Goal: Task Accomplishment & Management: Use online tool/utility

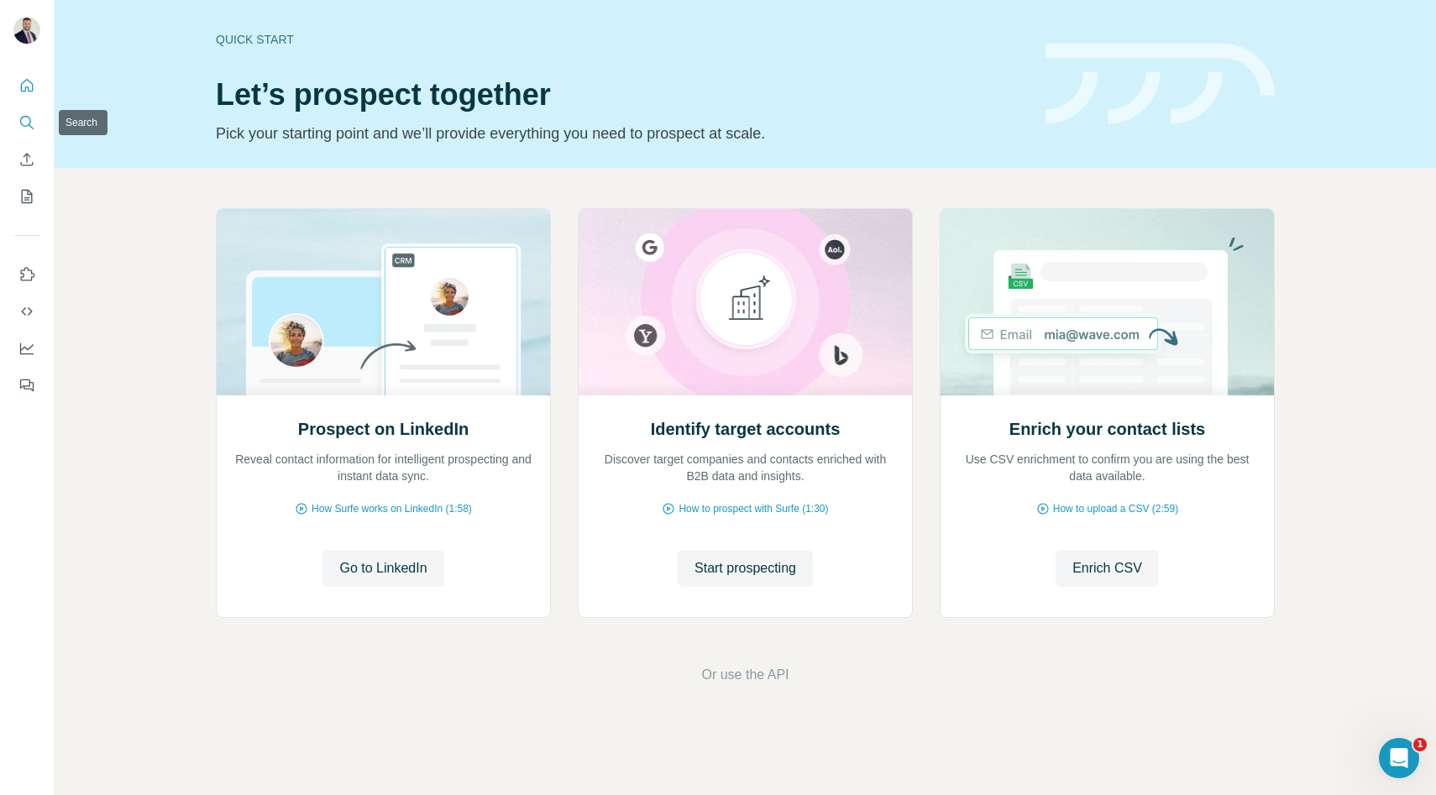
click at [32, 120] on icon "Search" at bounding box center [26, 122] width 17 height 17
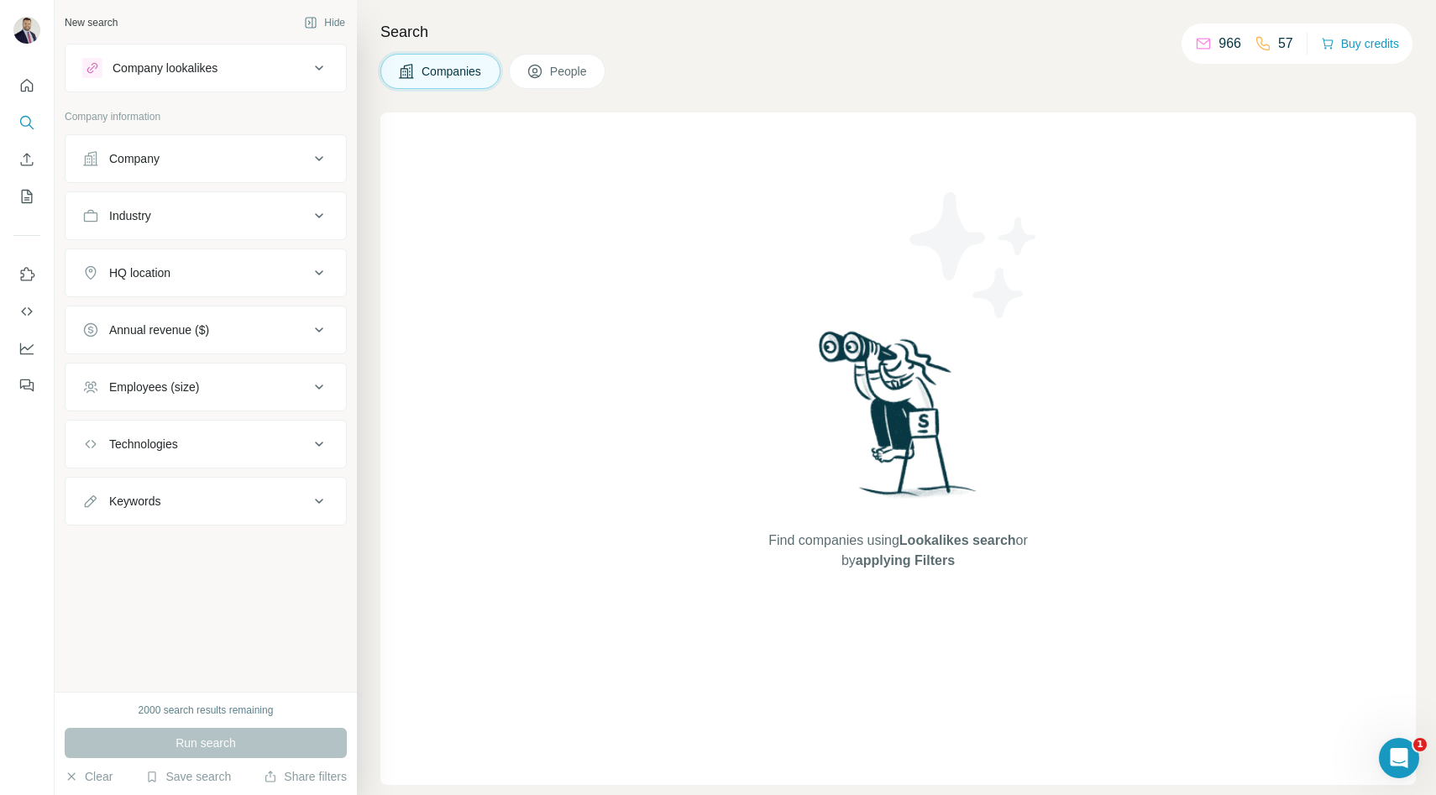
click at [128, 162] on div "Company" at bounding box center [134, 158] width 50 height 17
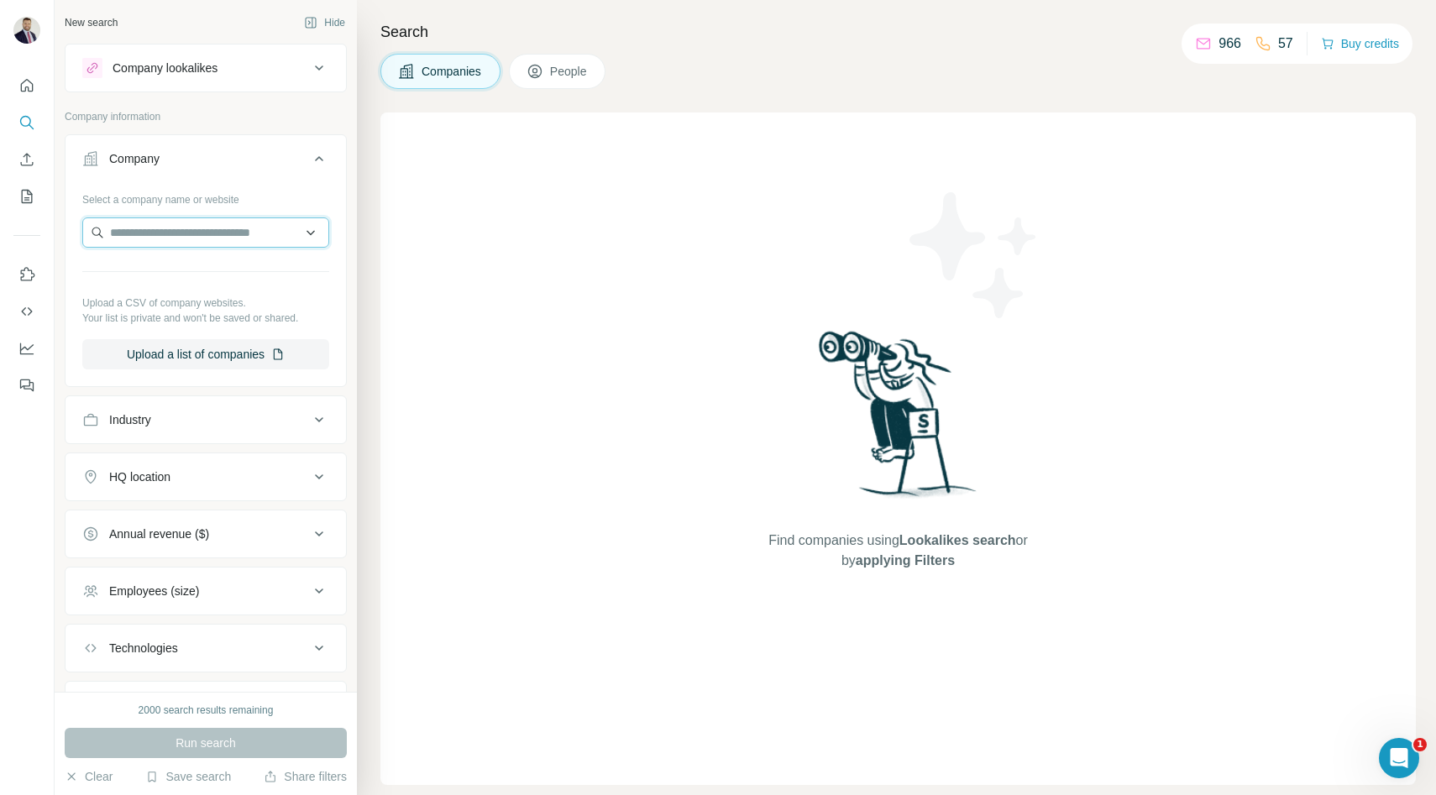
click at [265, 226] on input "text" at bounding box center [205, 233] width 247 height 30
type input "*"
paste input "**********"
type input "**********"
click at [229, 274] on p "Eastern Staffing & Recruiting" at bounding box center [205, 270] width 151 height 17
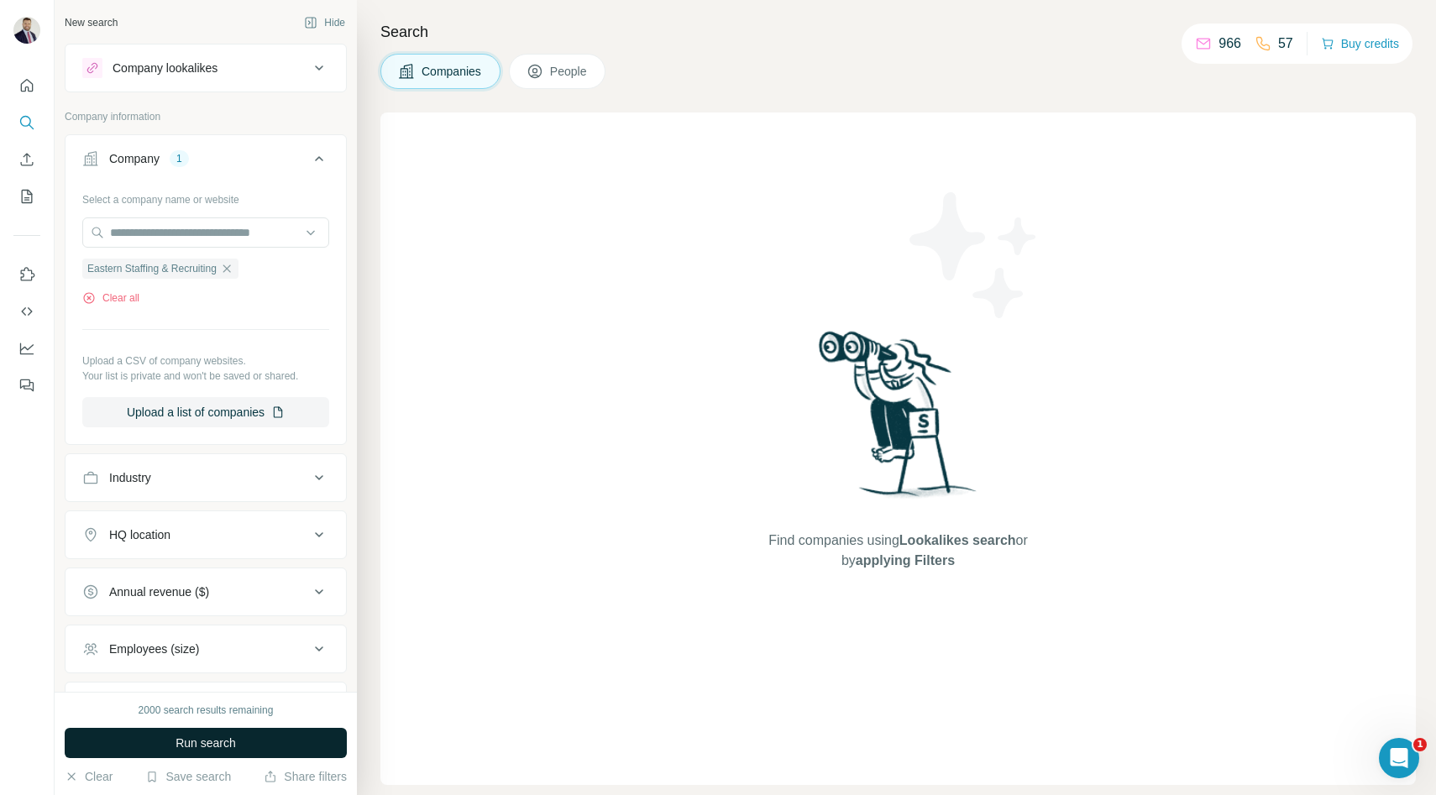
click at [209, 737] on span "Run search" at bounding box center [206, 743] width 60 height 17
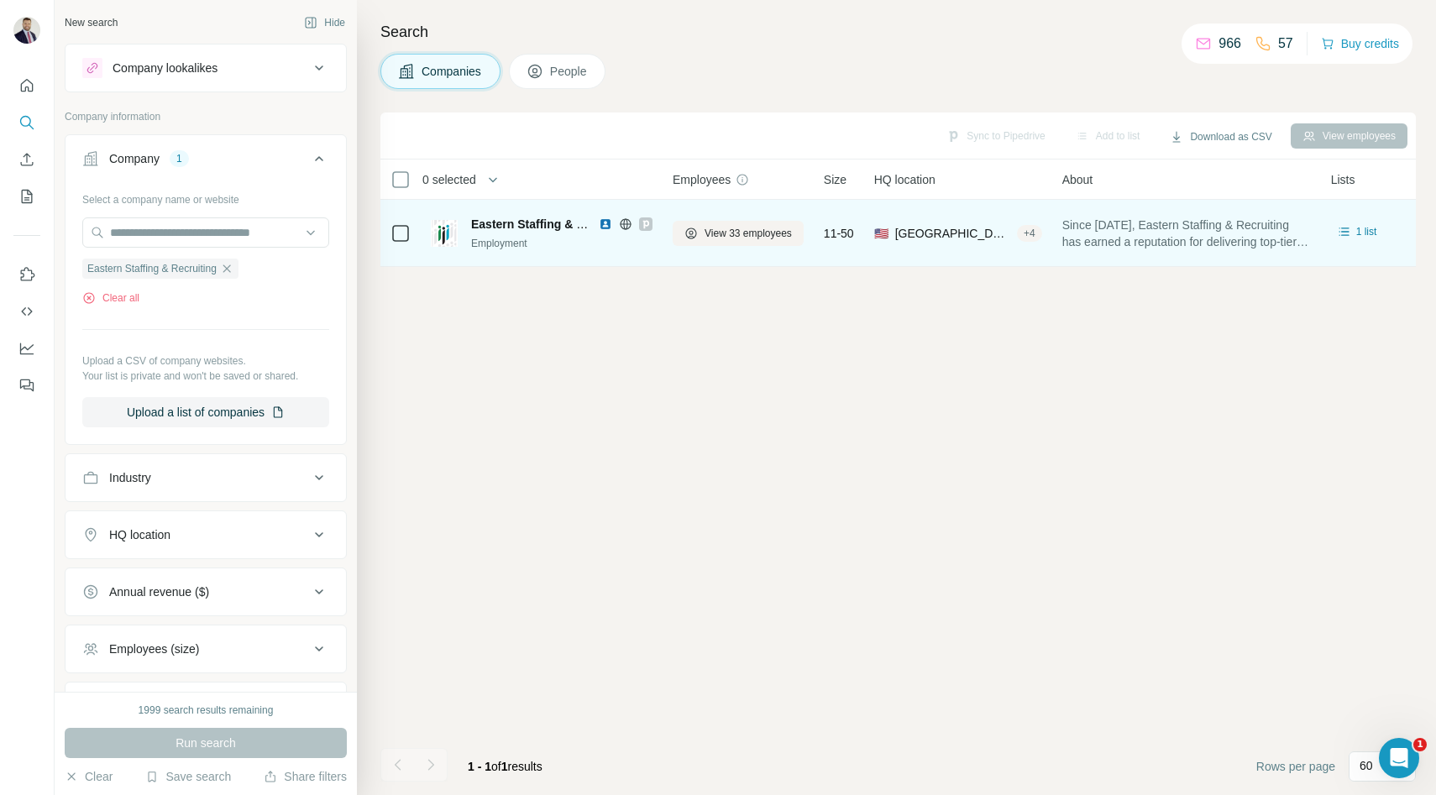
click at [511, 225] on span "Eastern Staffing & Recruiting" at bounding box center [552, 224] width 163 height 13
click at [728, 223] on button "View 33 employees" at bounding box center [738, 233] width 131 height 25
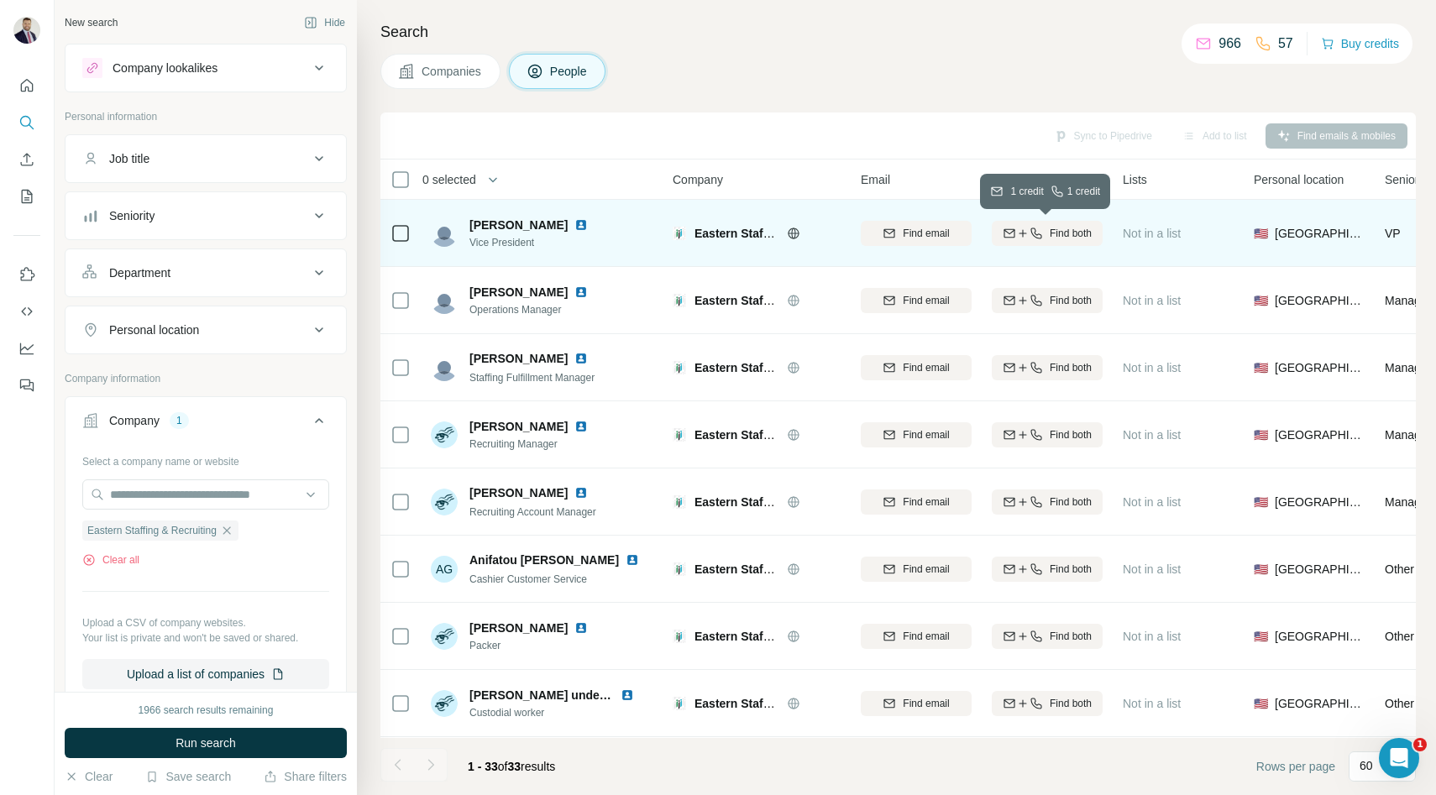
click at [1046, 235] on div "Find both" at bounding box center [1047, 233] width 111 height 15
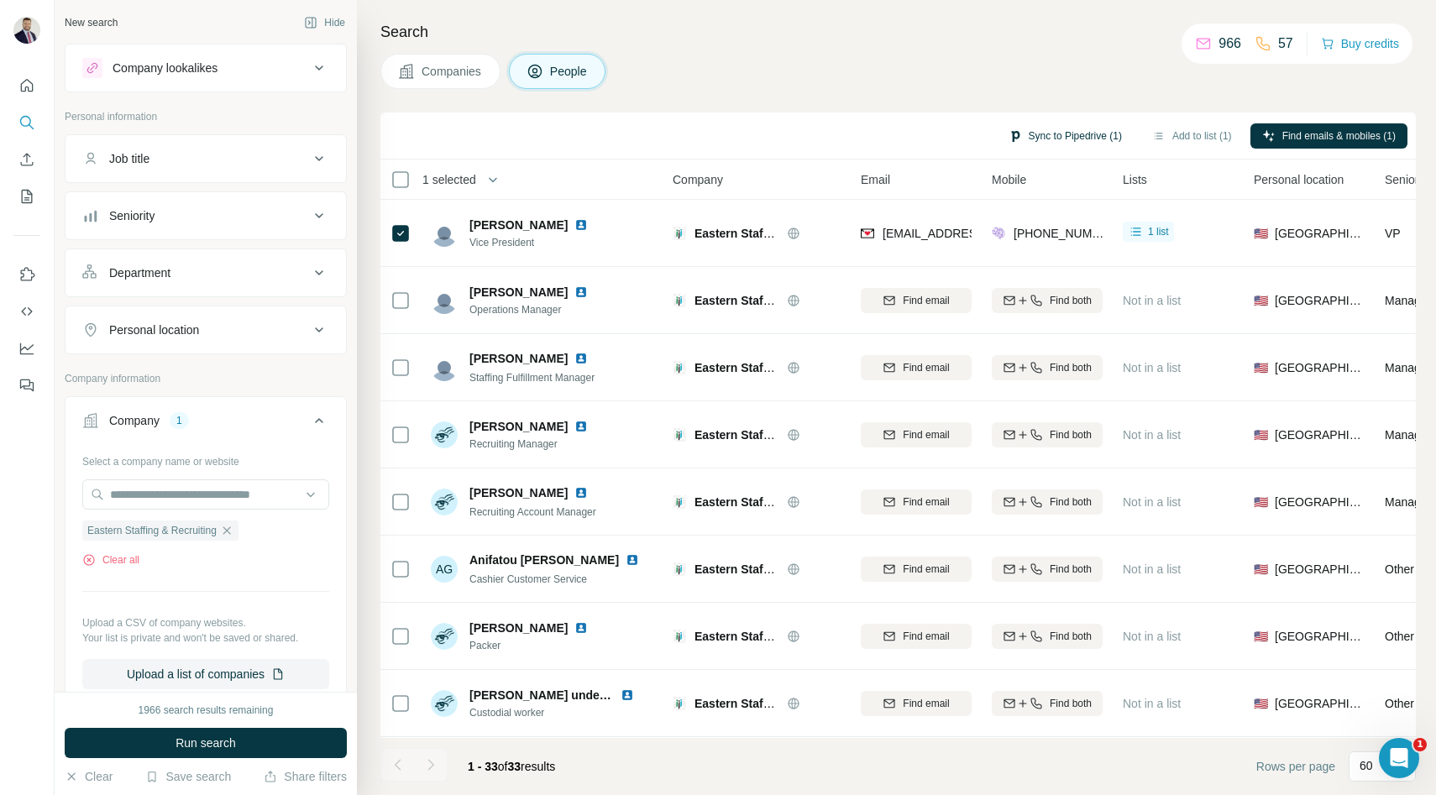
click at [1073, 134] on button "Sync to Pipedrive (1)" at bounding box center [1065, 135] width 137 height 25
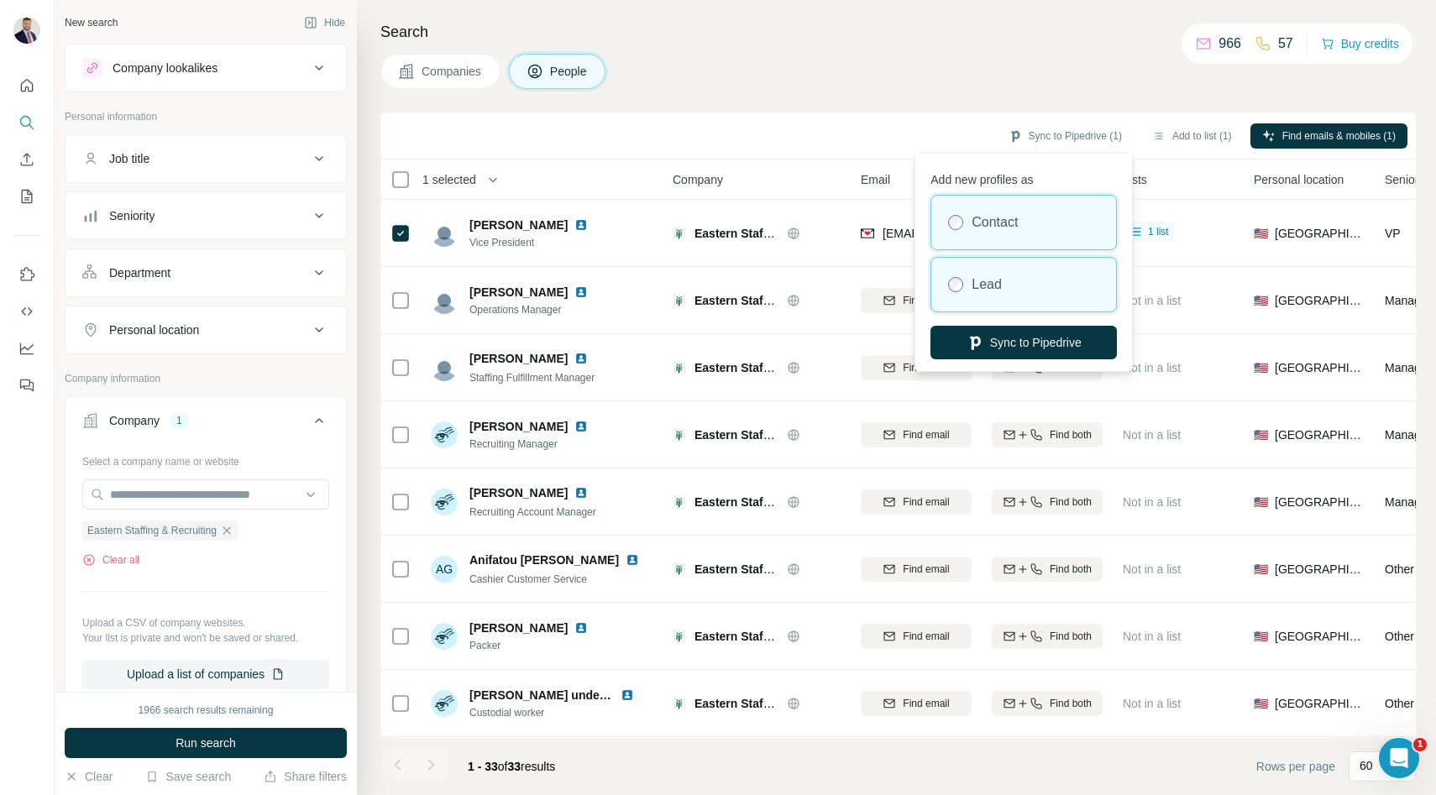
click at [1016, 285] on div "Lead" at bounding box center [1023, 285] width 185 height 54
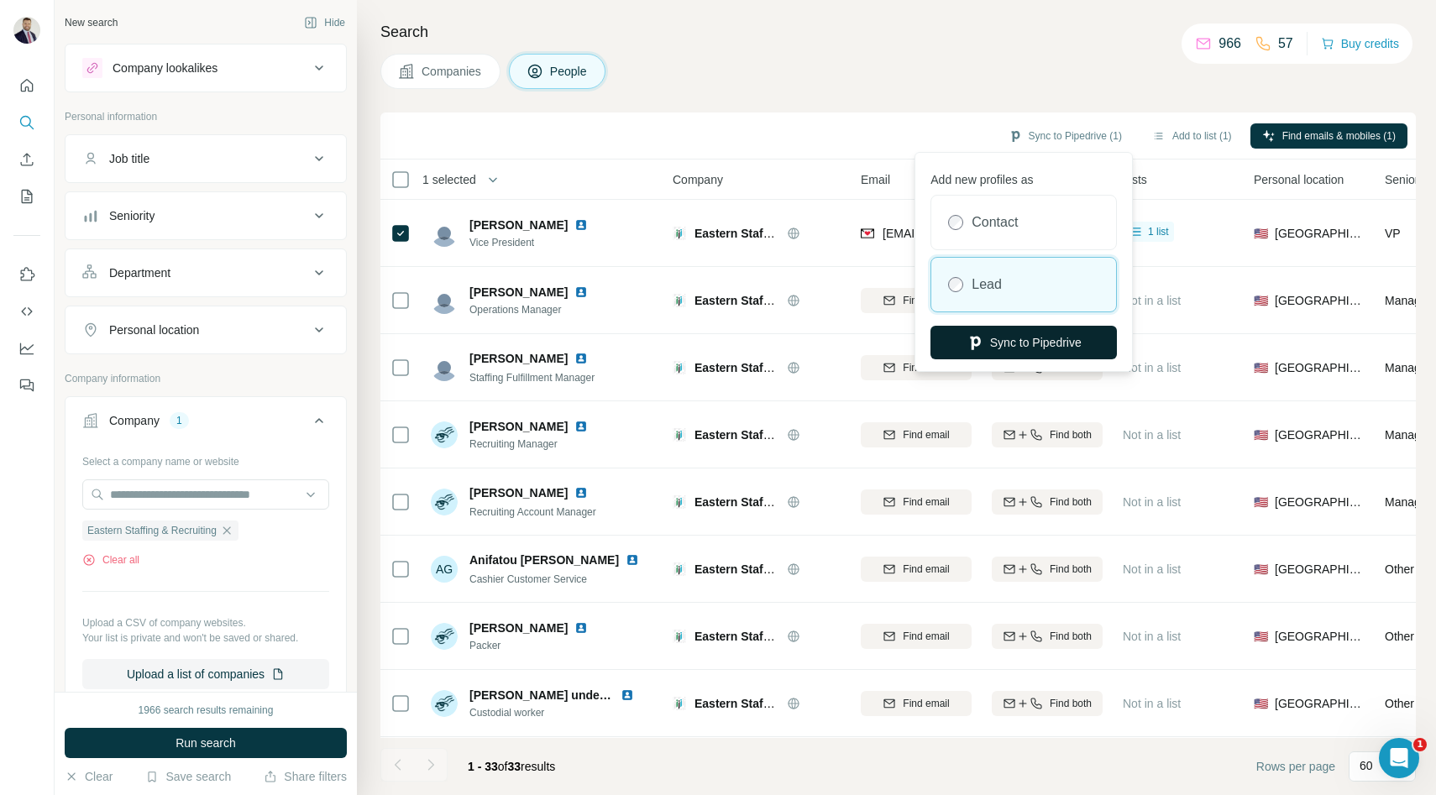
click at [1025, 336] on button "Sync to Pipedrive" at bounding box center [1024, 343] width 186 height 34
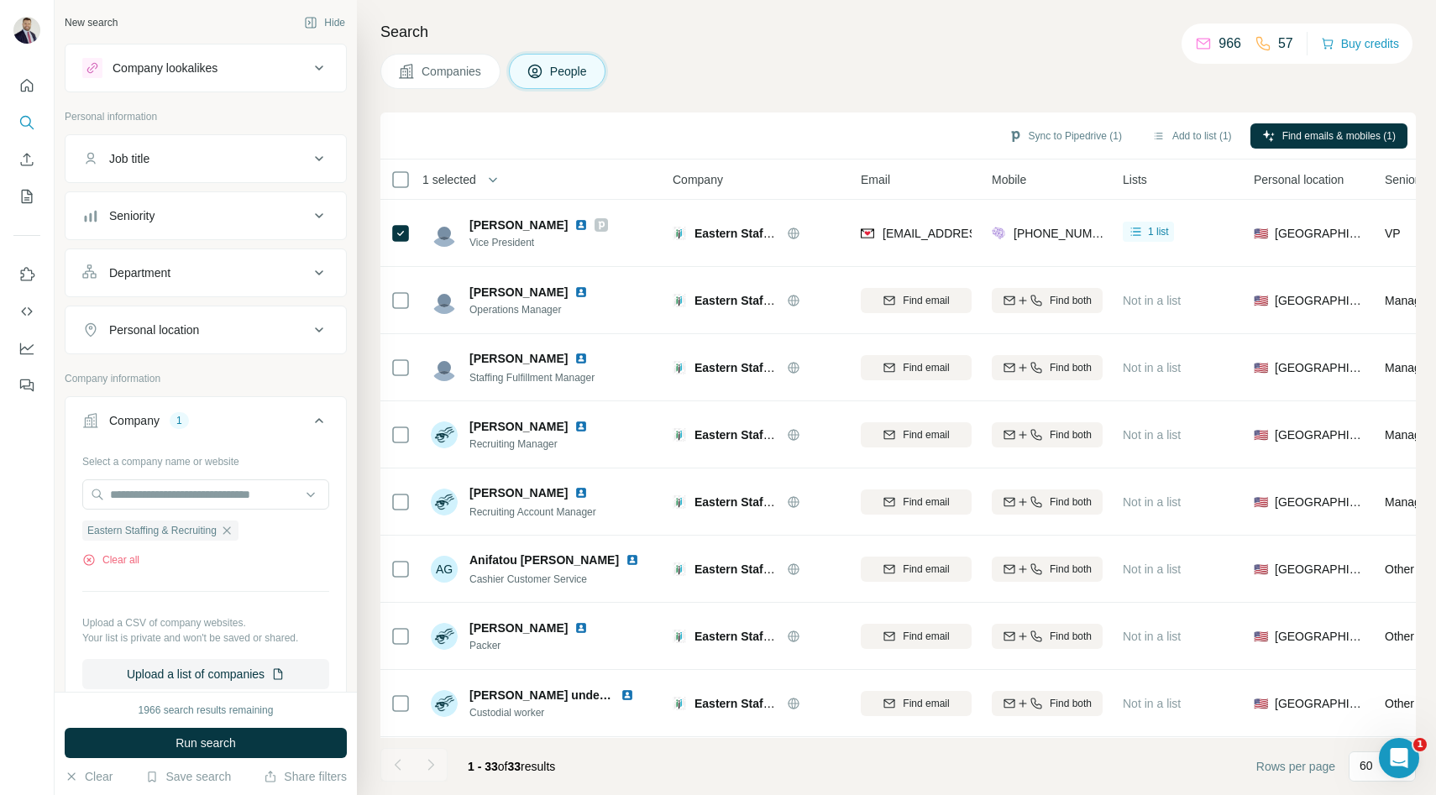
click at [451, 71] on span "Companies" at bounding box center [452, 71] width 61 height 17
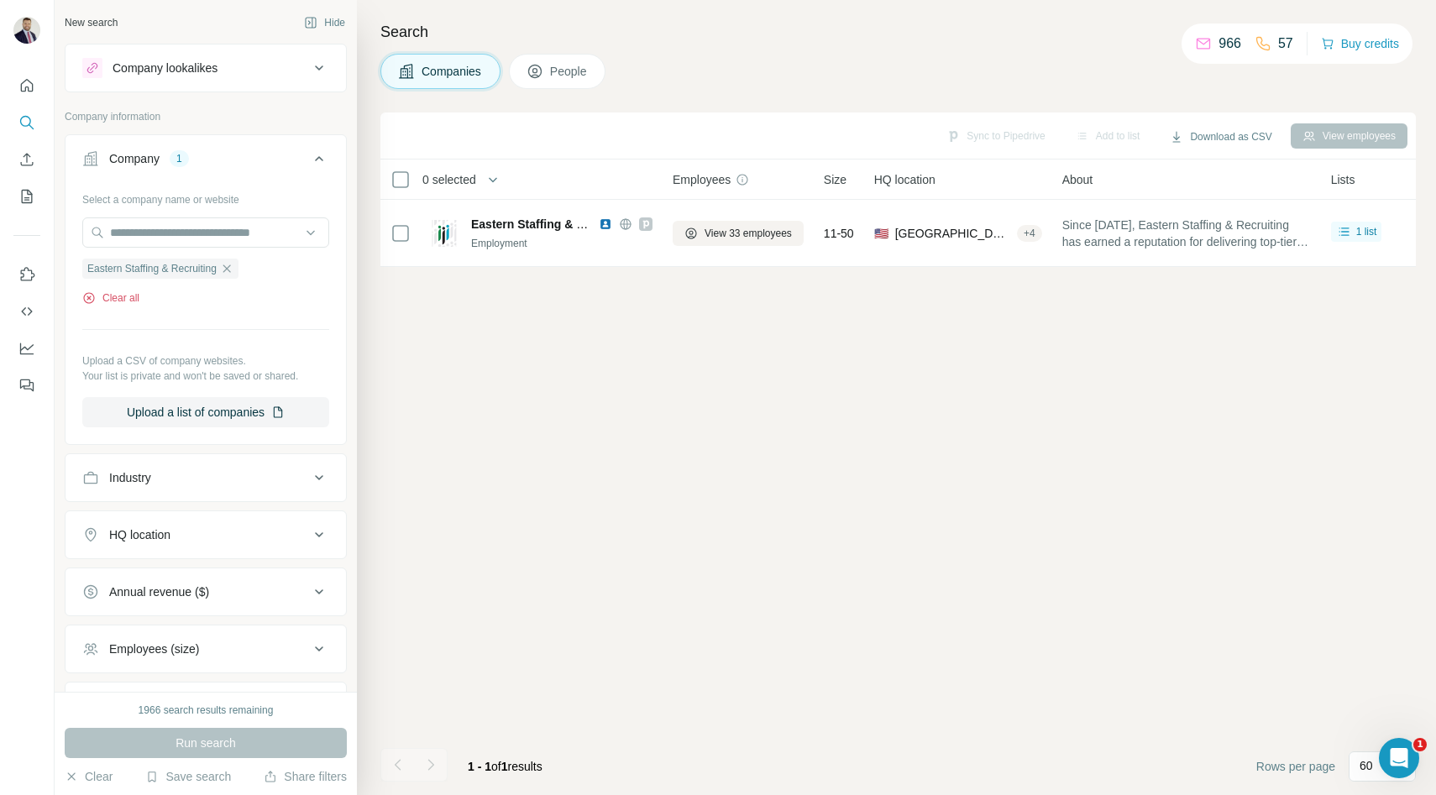
click at [126, 297] on button "Clear all" at bounding box center [110, 298] width 57 height 15
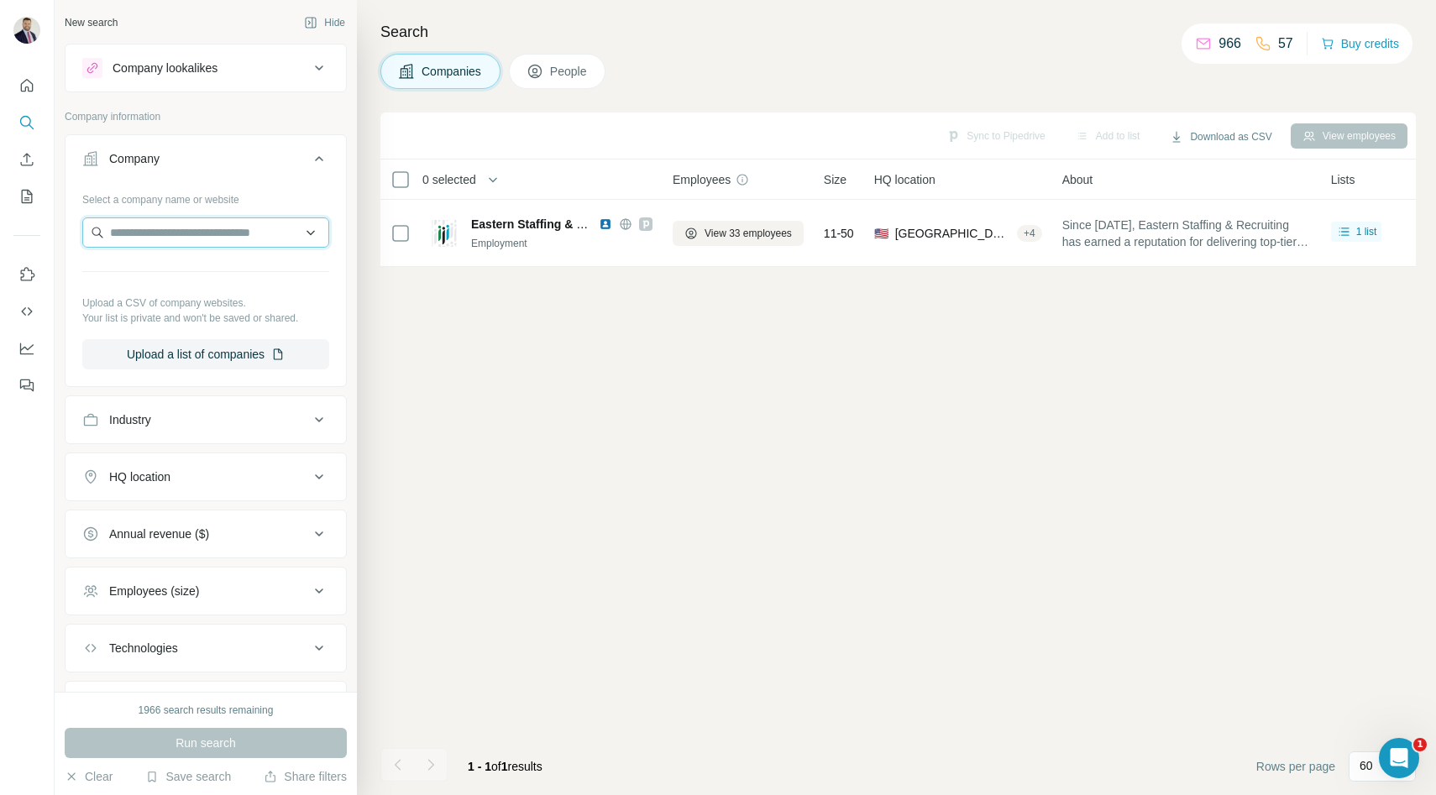
click at [185, 237] on input "text" at bounding box center [205, 233] width 247 height 30
paste input "**********"
type input "**********"
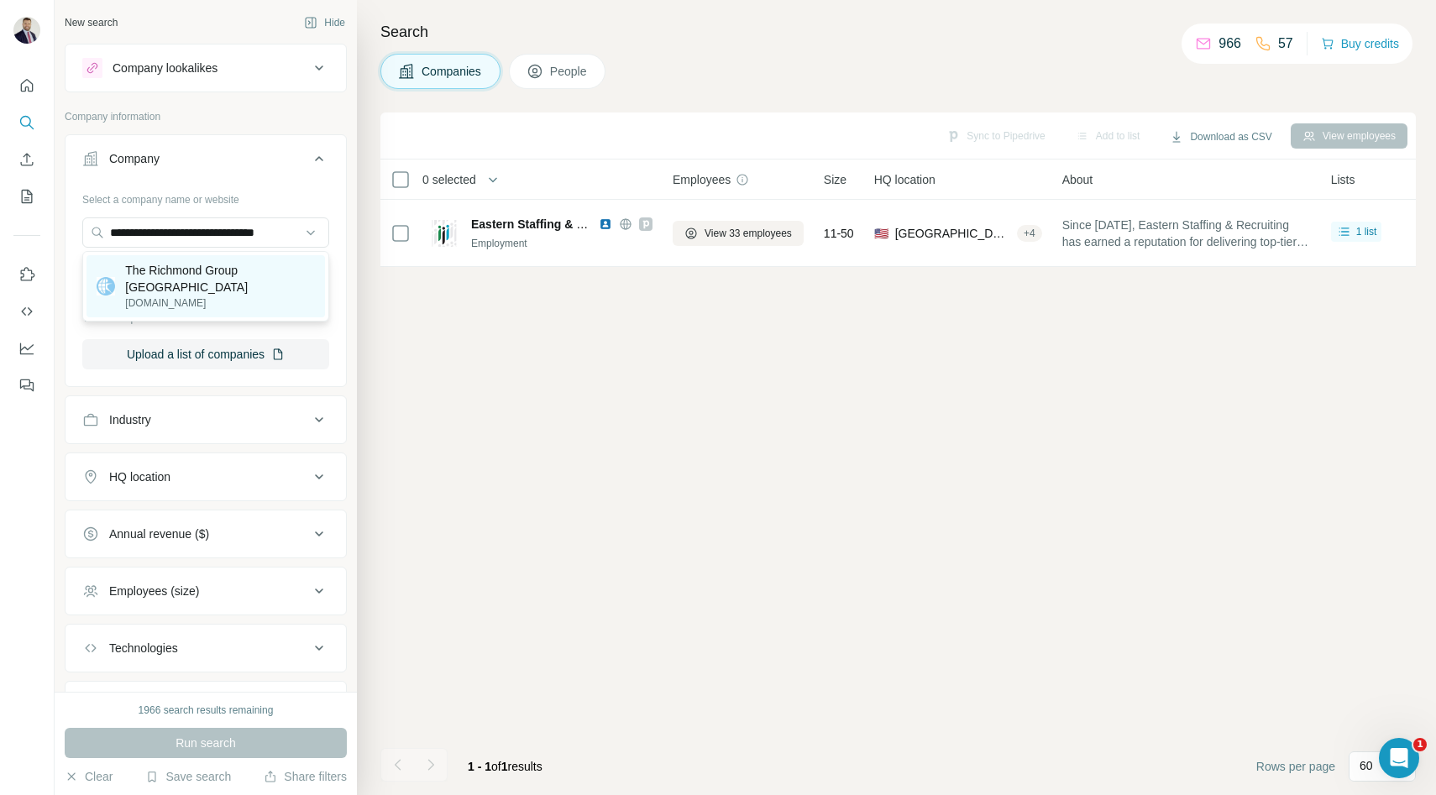
click at [199, 269] on p "The Richmond Group USA" at bounding box center [220, 279] width 190 height 34
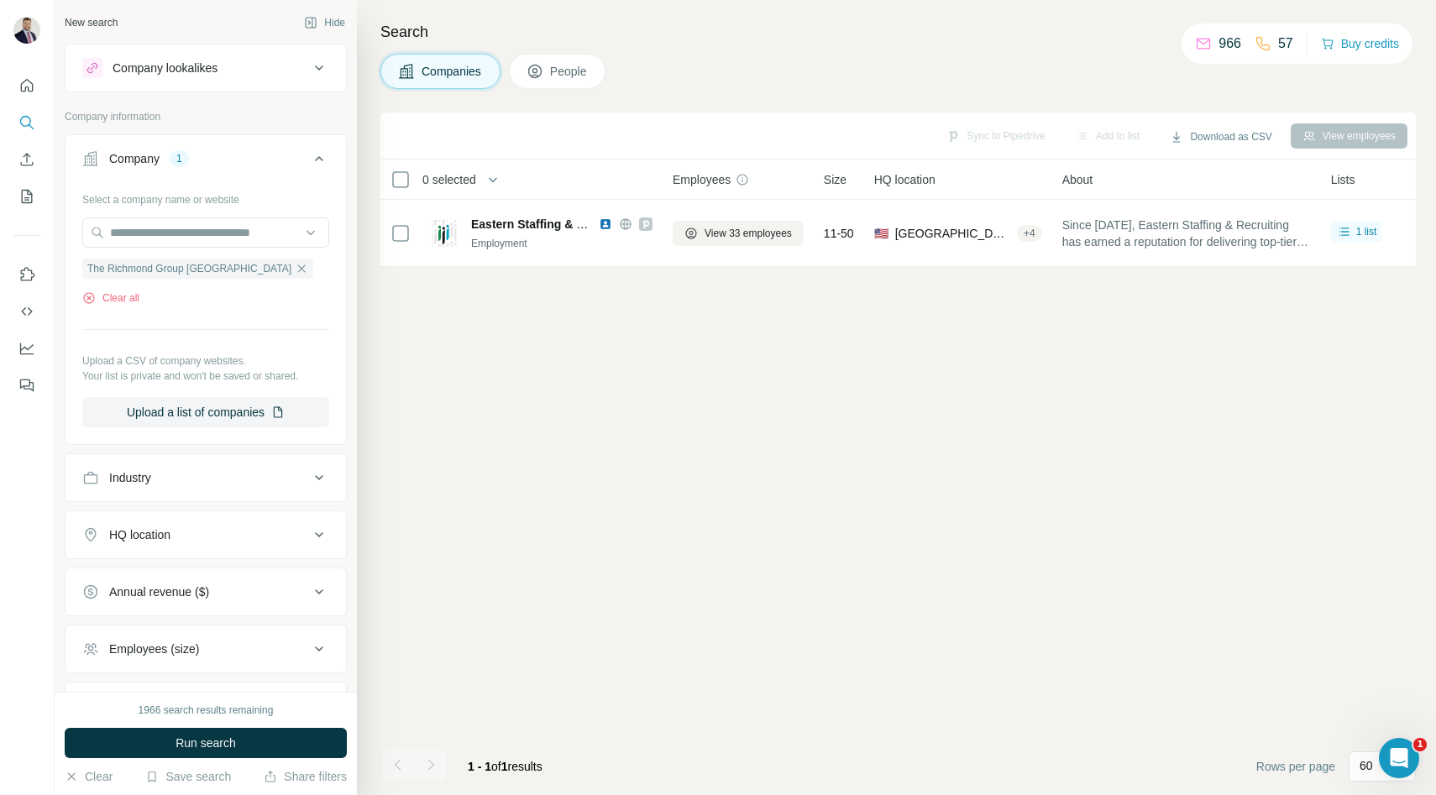
scroll to position [0, 0]
click at [201, 747] on span "Run search" at bounding box center [206, 743] width 60 height 17
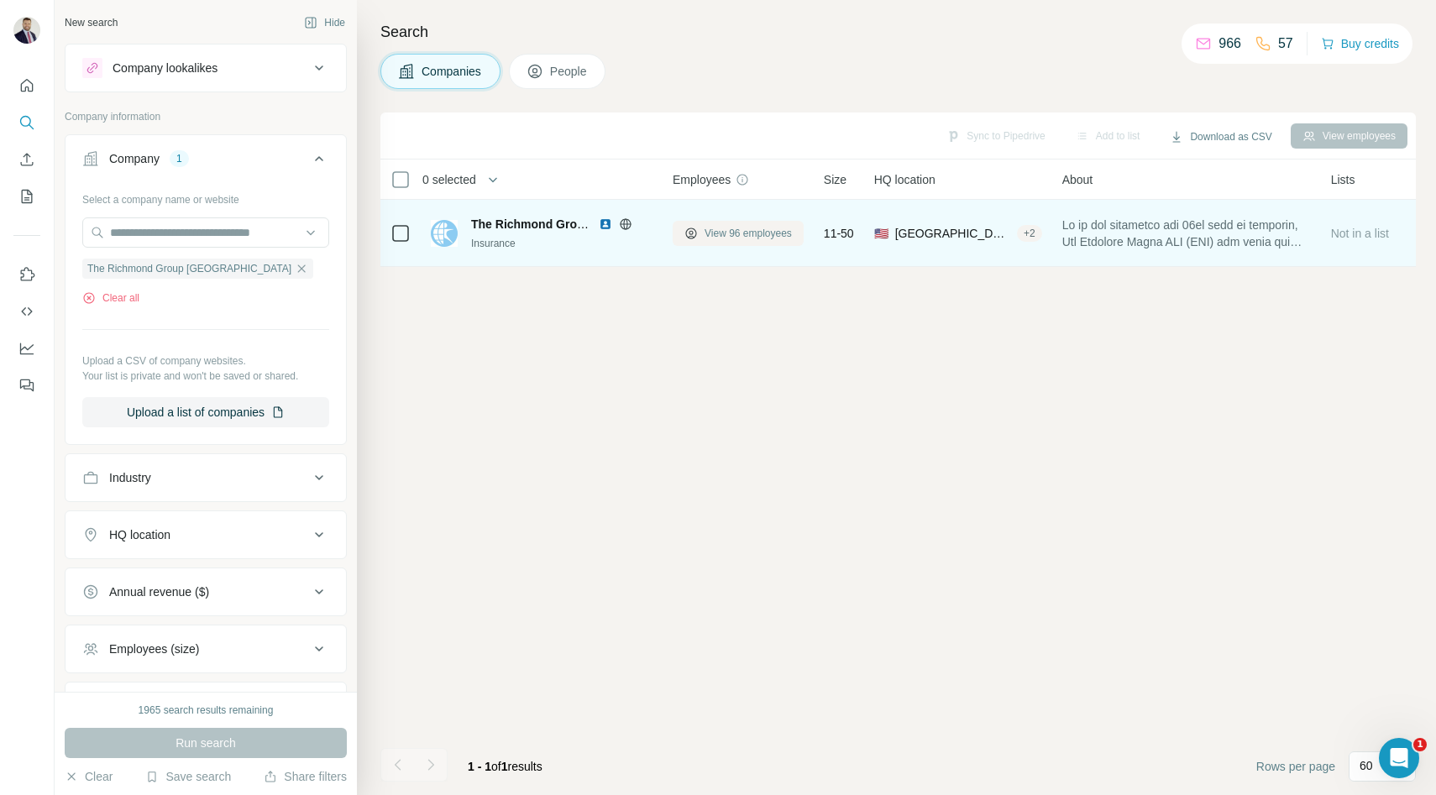
click at [721, 233] on span "View 96 employees" at bounding box center [748, 233] width 87 height 15
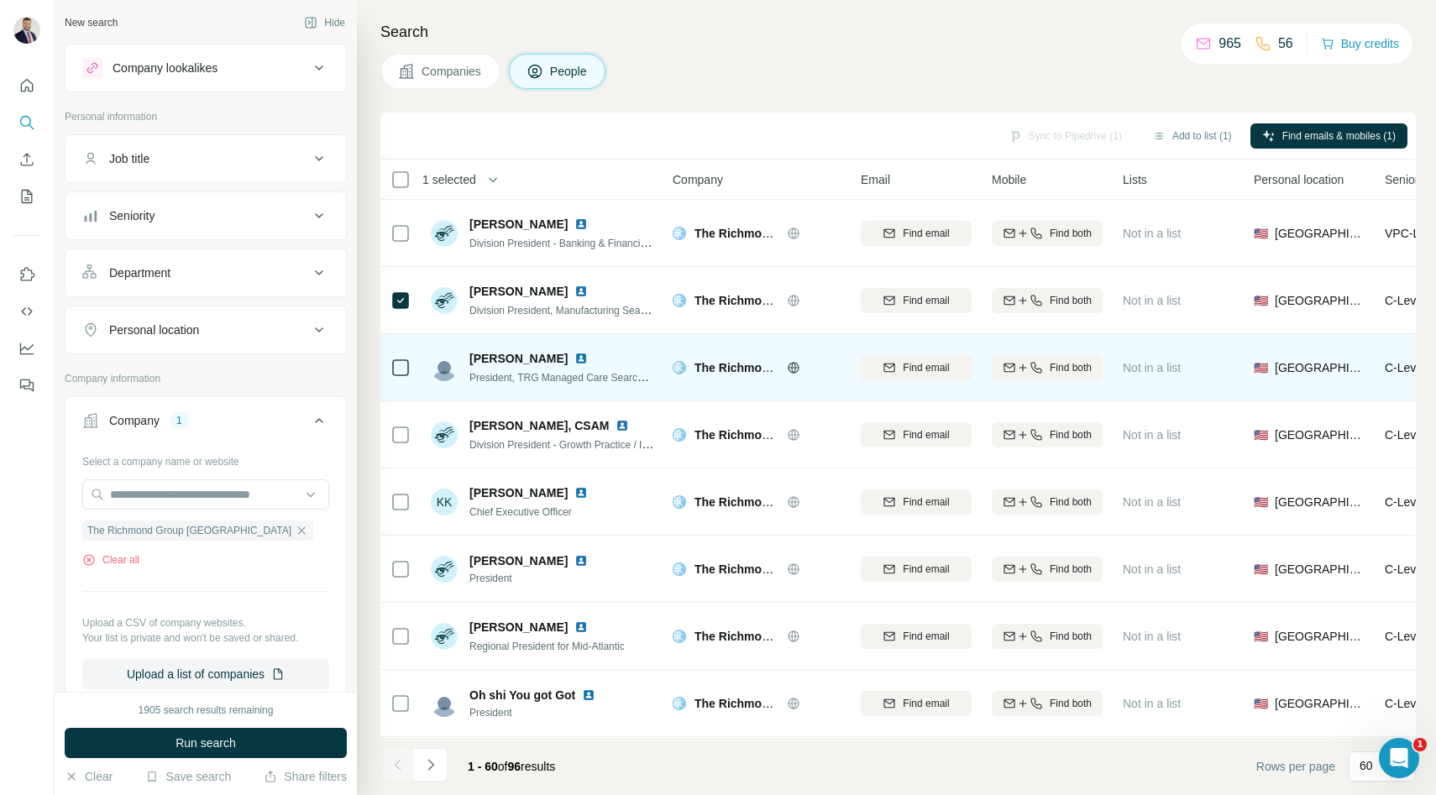
click at [410, 365] on icon at bounding box center [401, 368] width 20 height 20
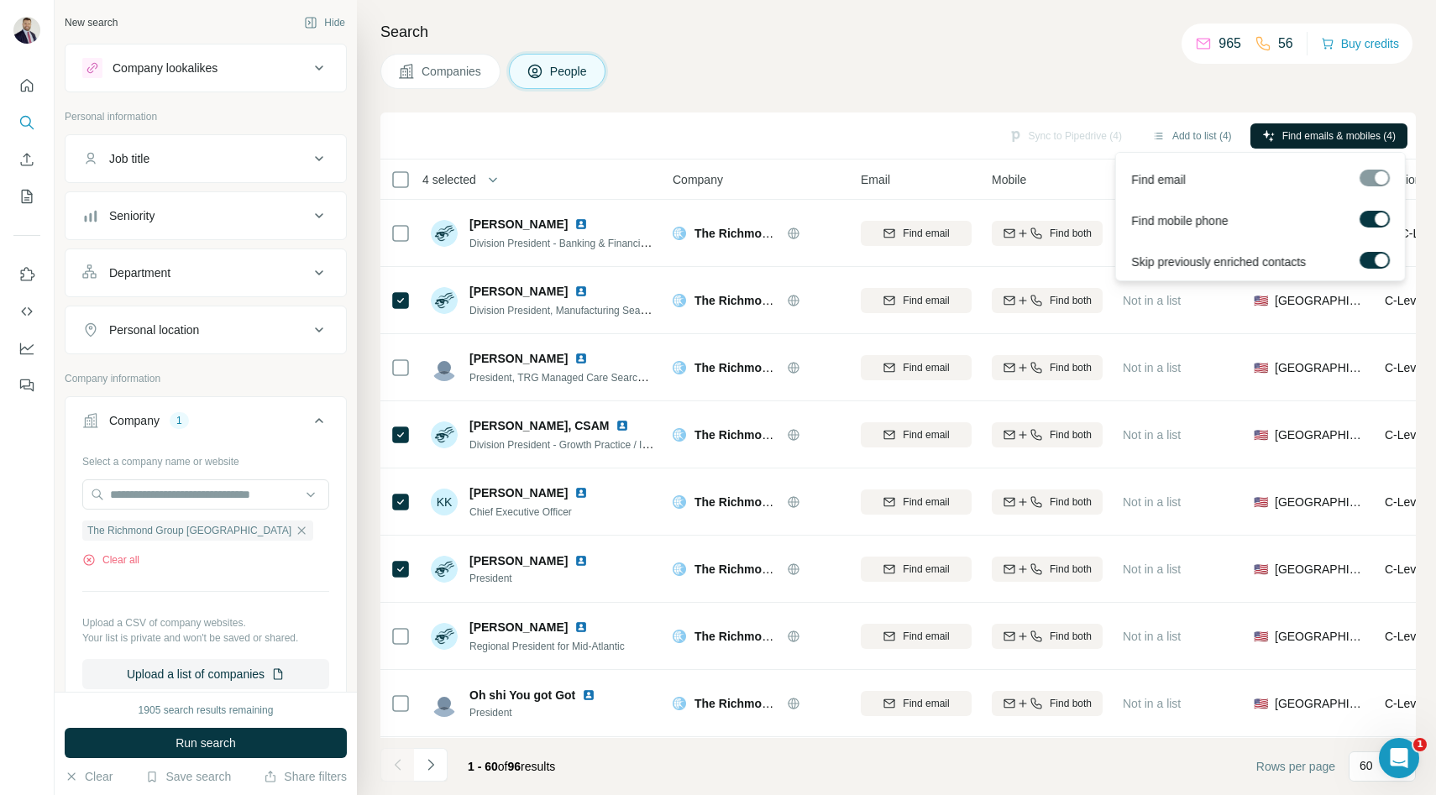
click at [1319, 132] on span "Find emails & mobiles (4)" at bounding box center [1338, 135] width 113 height 15
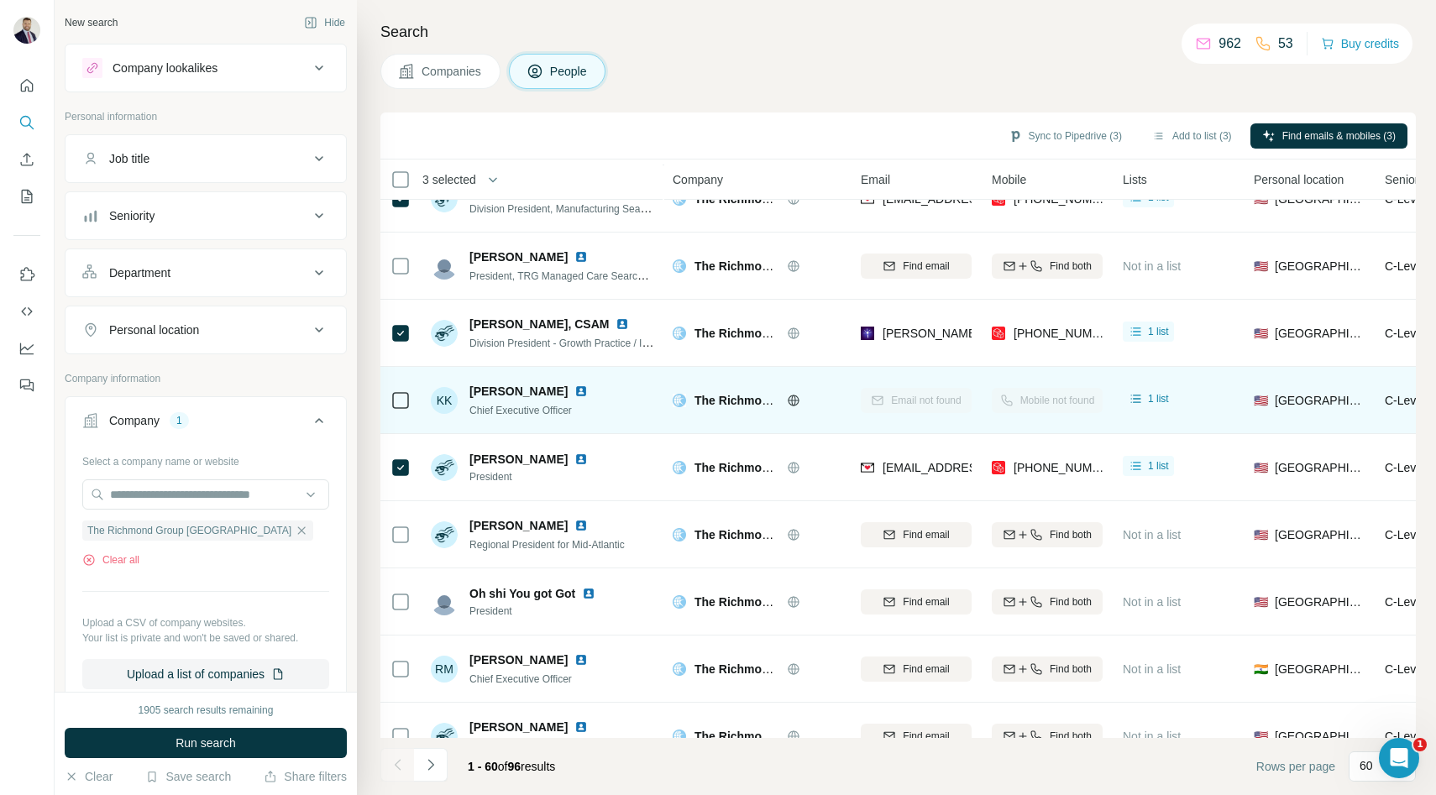
scroll to position [104, 0]
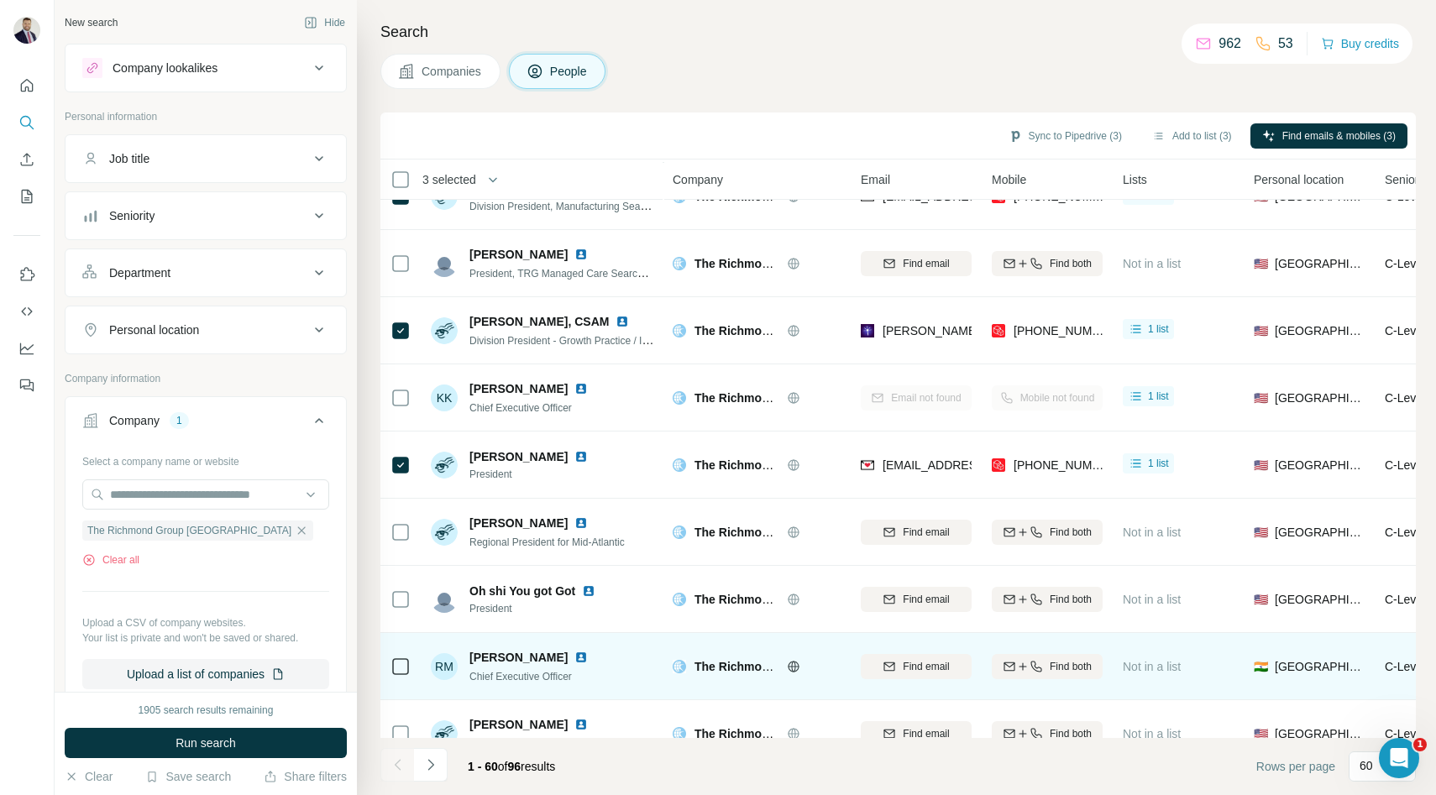
click at [393, 655] on div at bounding box center [401, 666] width 20 height 46
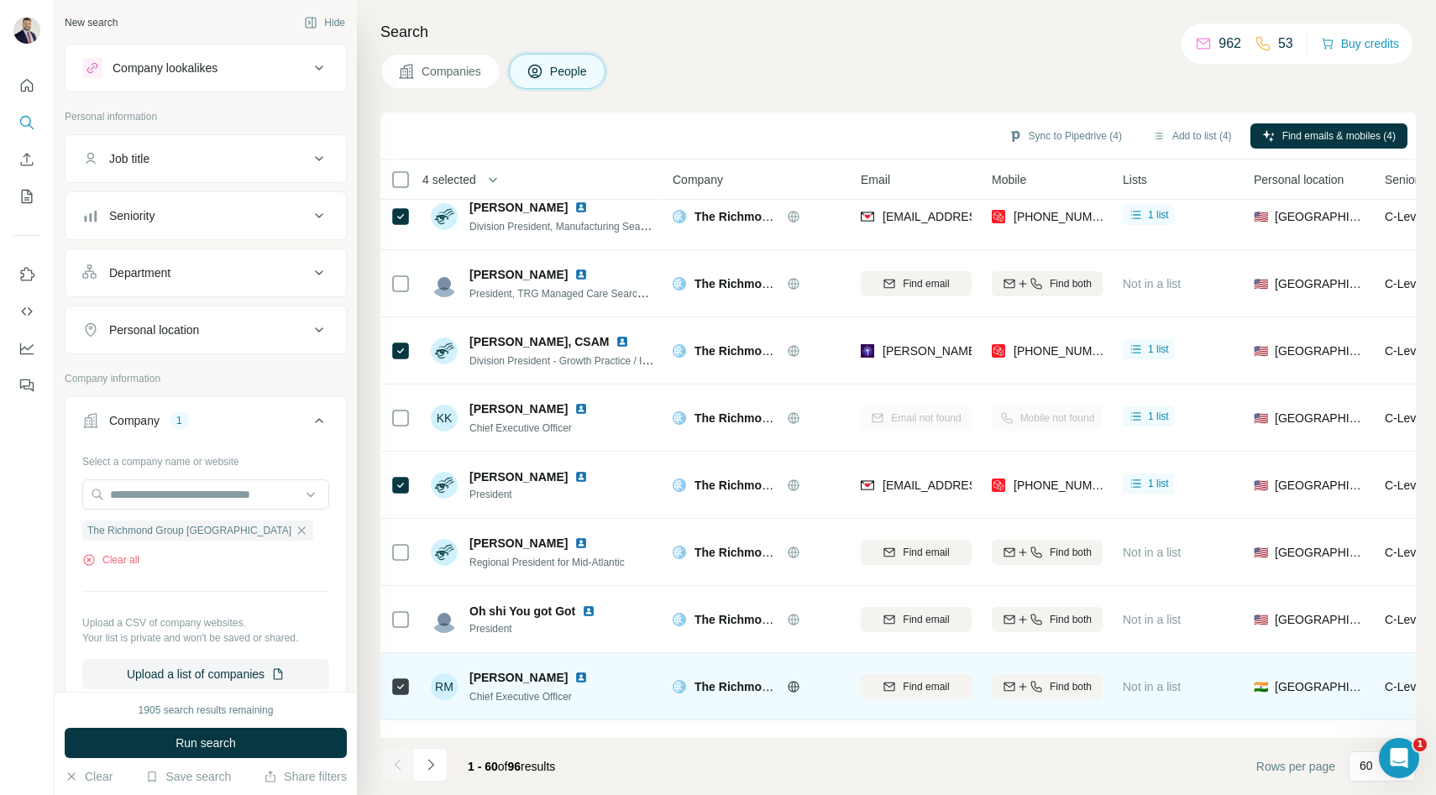
scroll to position [0, 0]
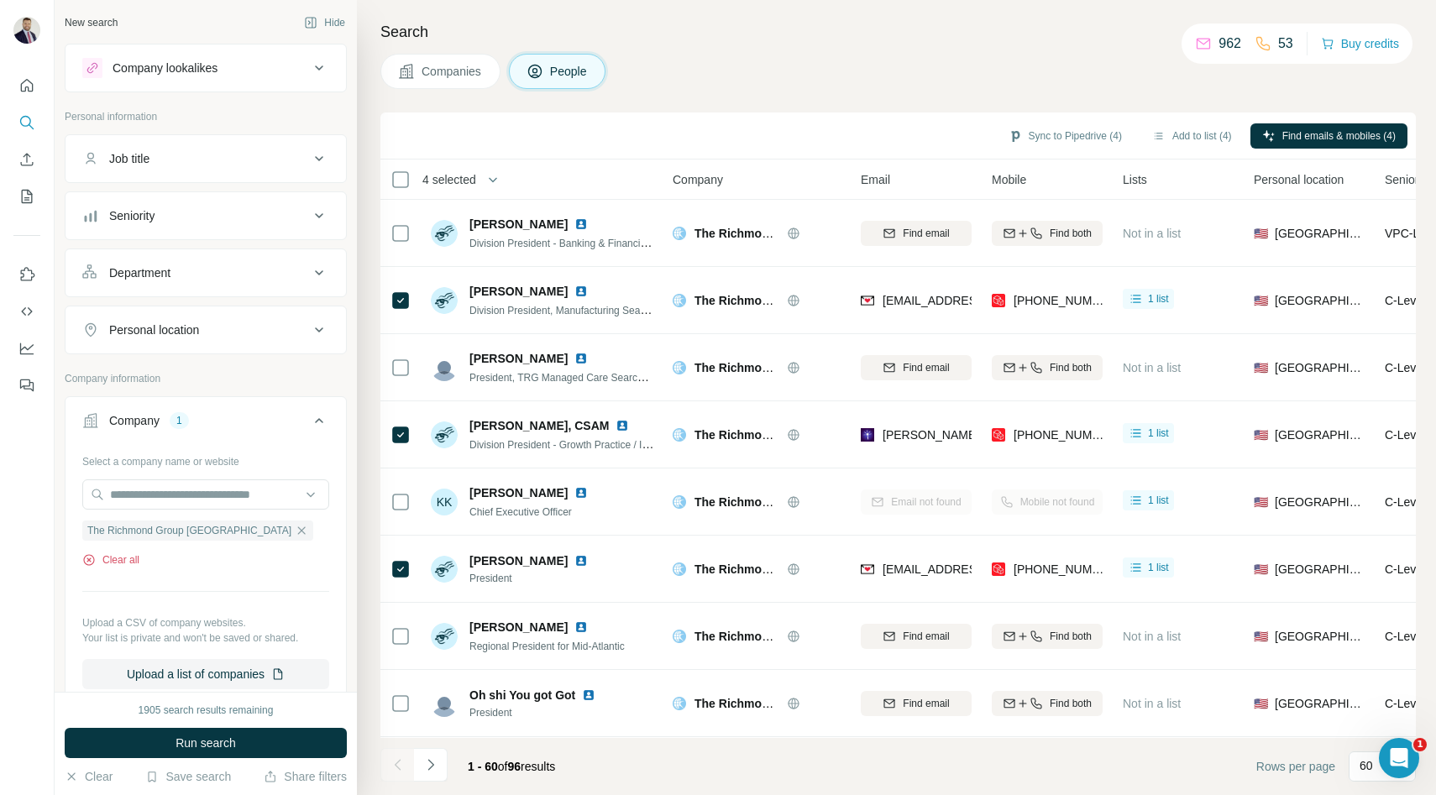
click at [128, 563] on button "Clear all" at bounding box center [110, 560] width 57 height 15
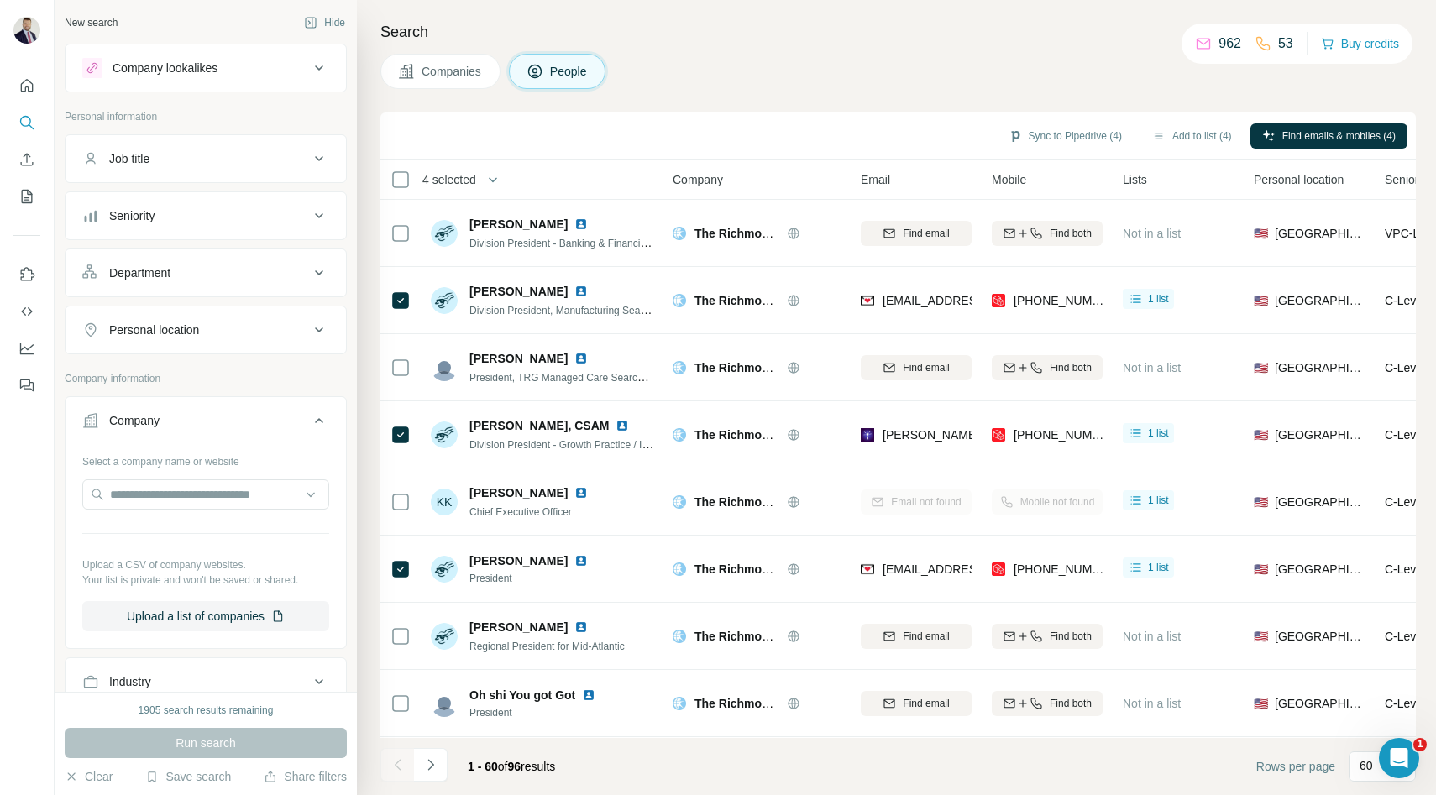
click at [433, 76] on span "Companies" at bounding box center [452, 71] width 61 height 17
